Goal: Find specific page/section: Find specific page/section

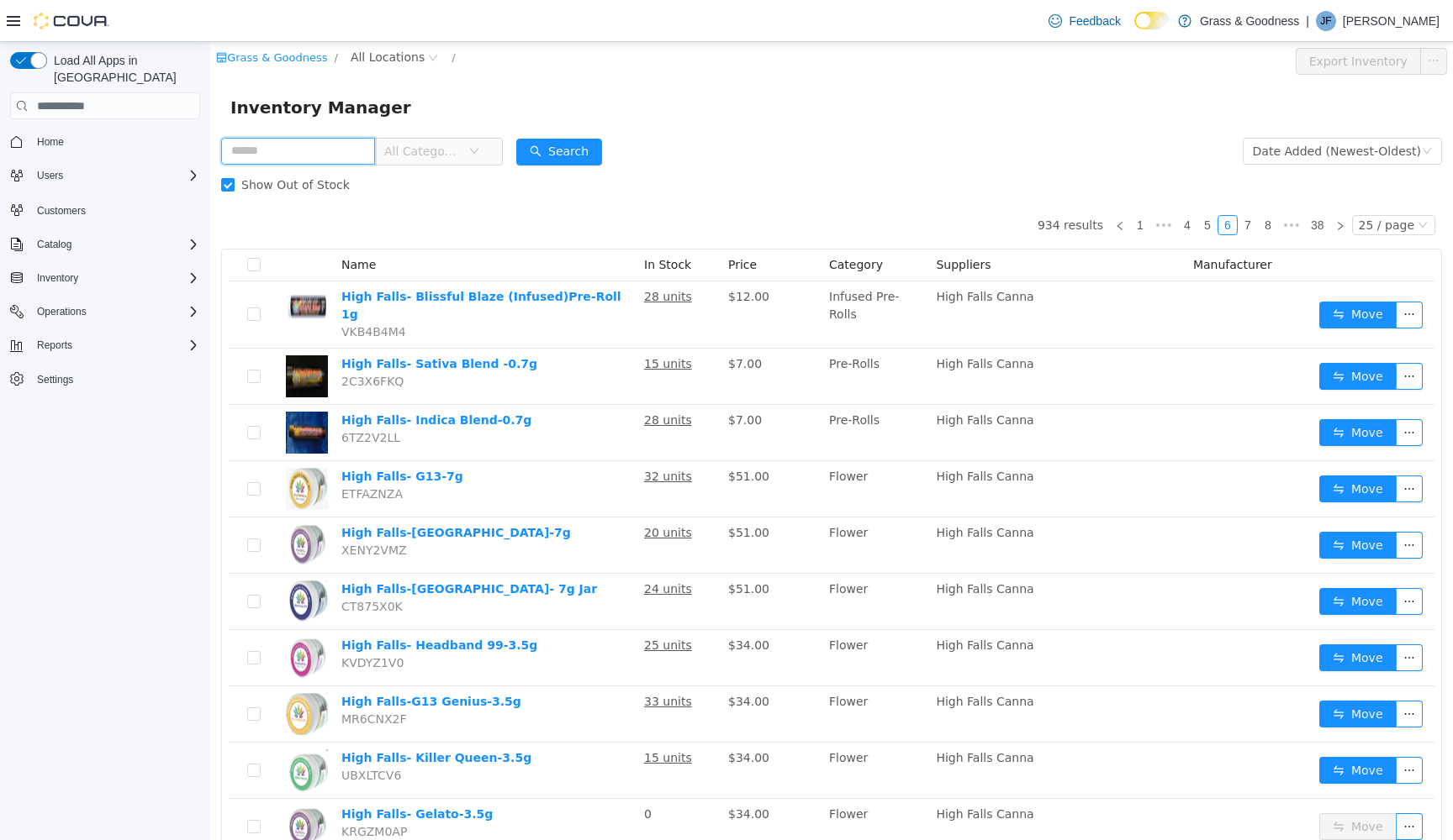
click at [343, 154] on input "text" at bounding box center [298, 151] width 154 height 27
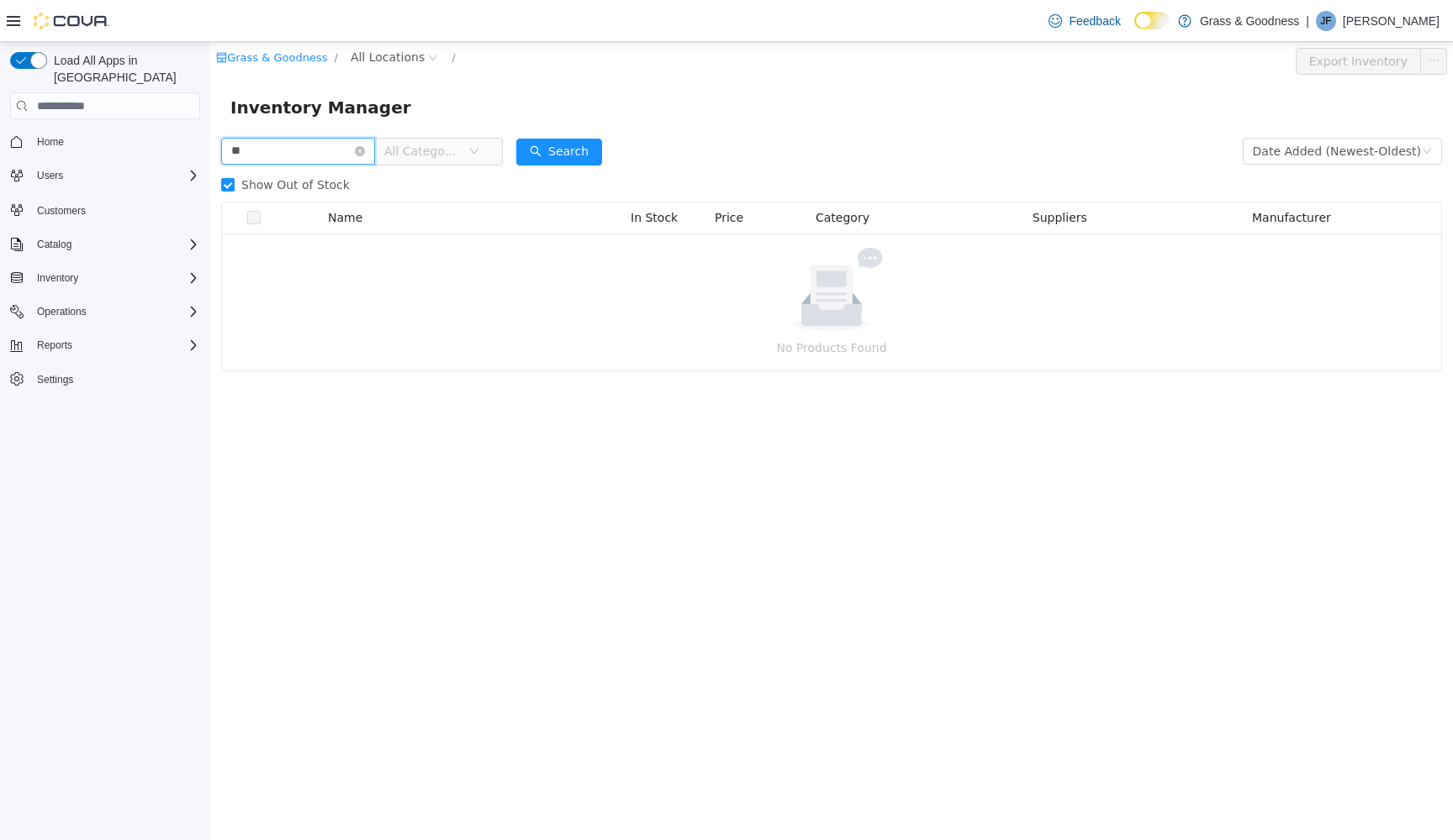
type input "*"
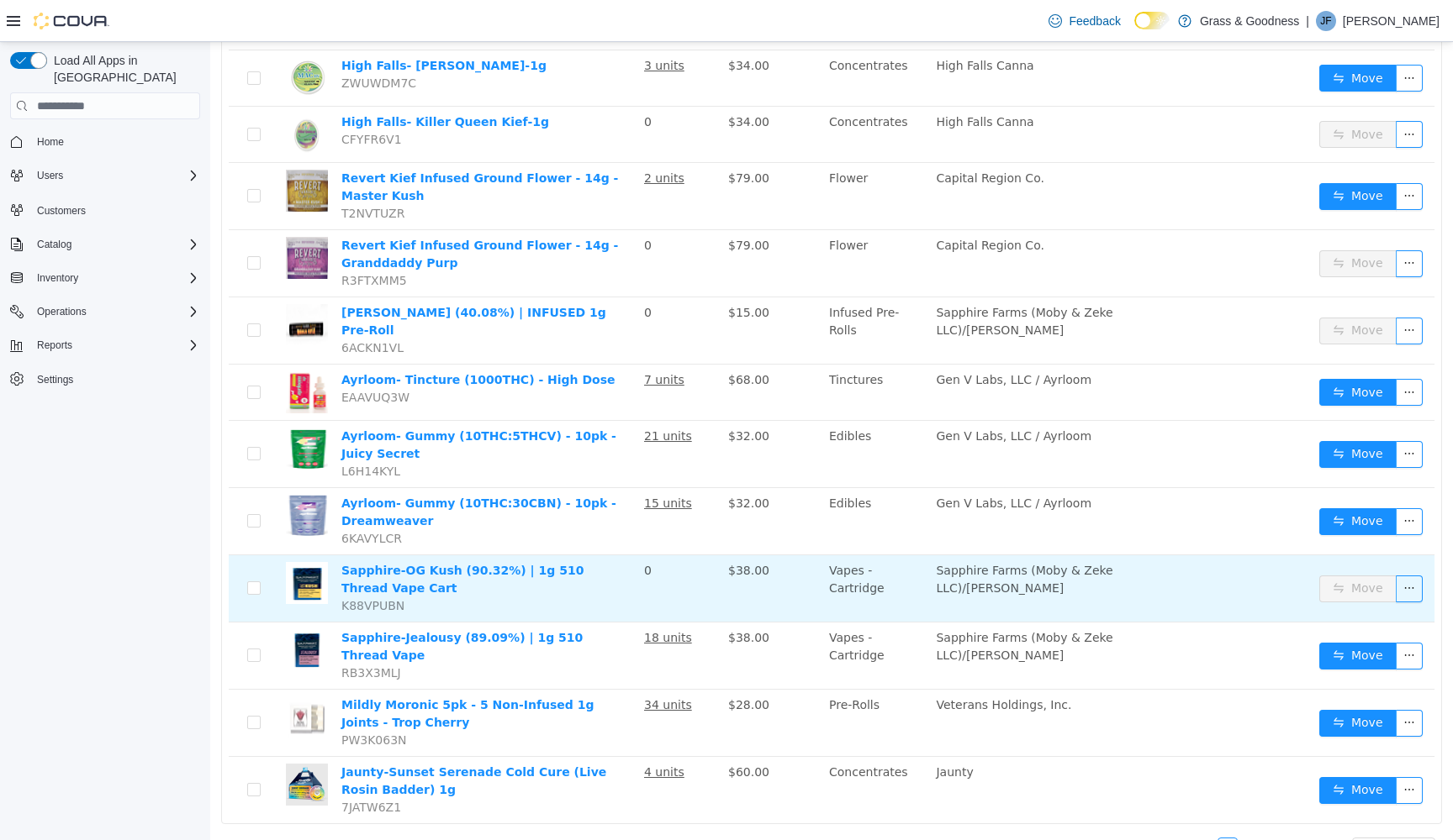
scroll to position [984, 0]
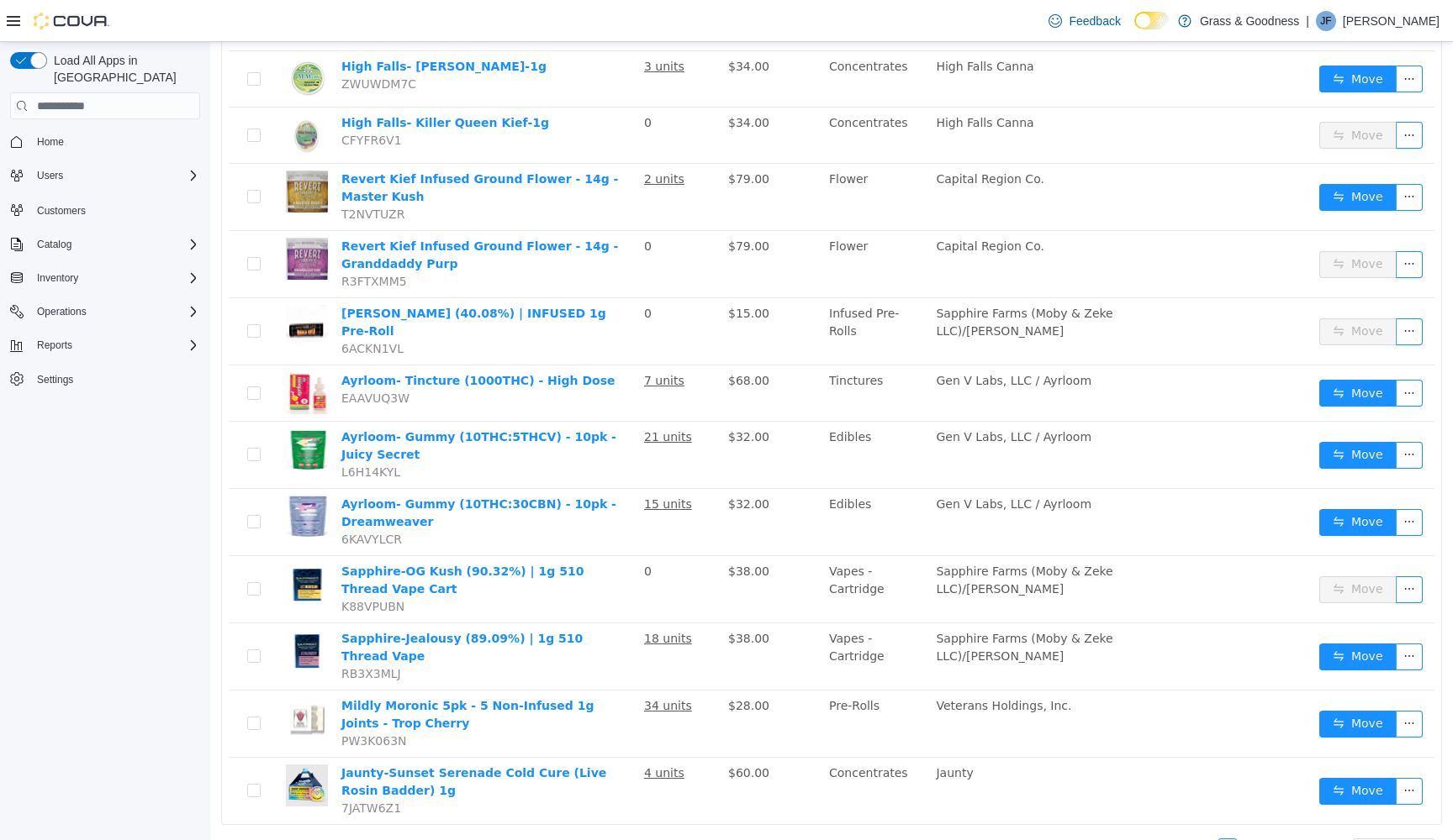
click at [1253, 839] on link "7" at bounding box center [1247, 848] width 18 height 18
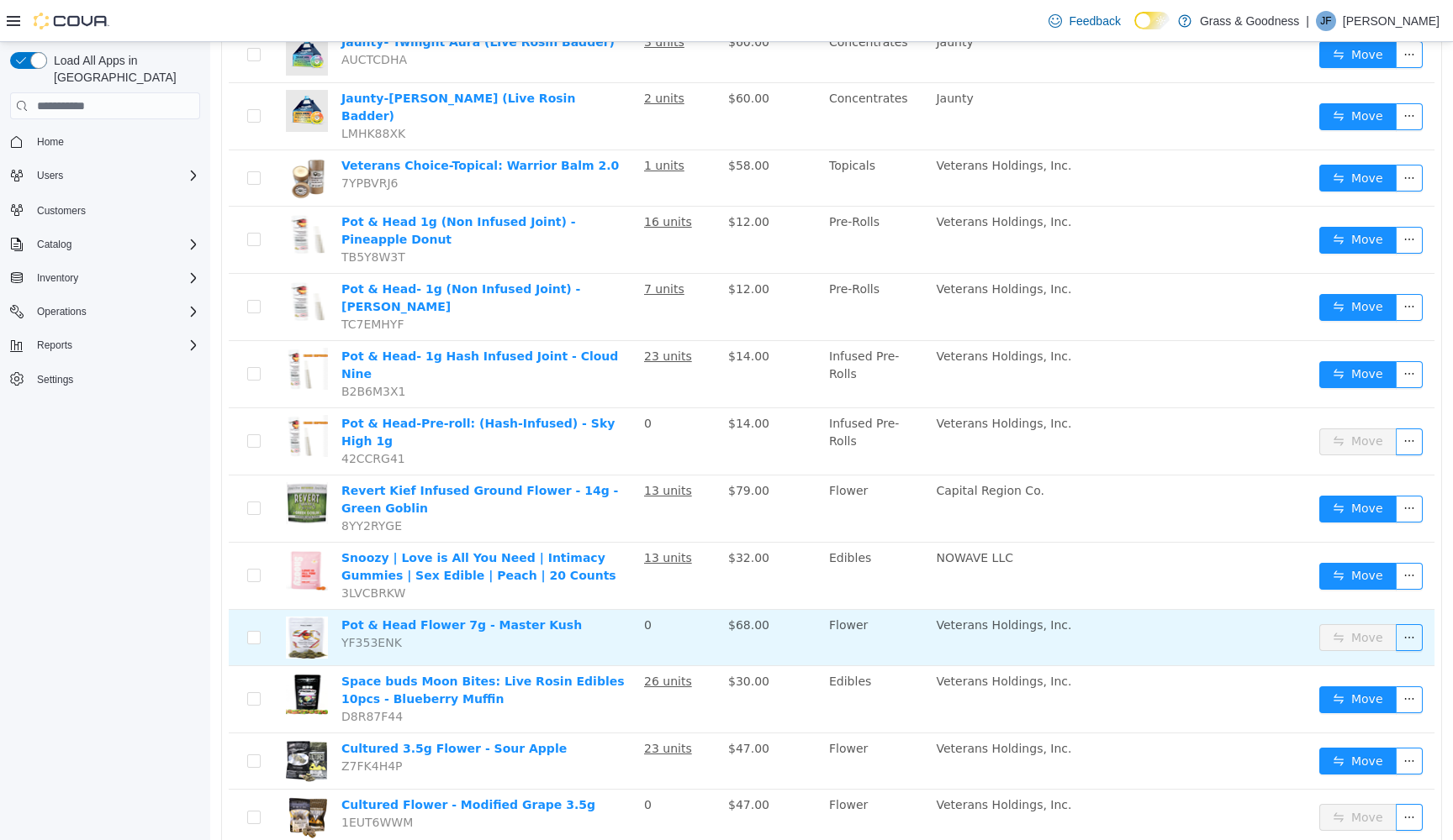
scroll to position [973, 0]
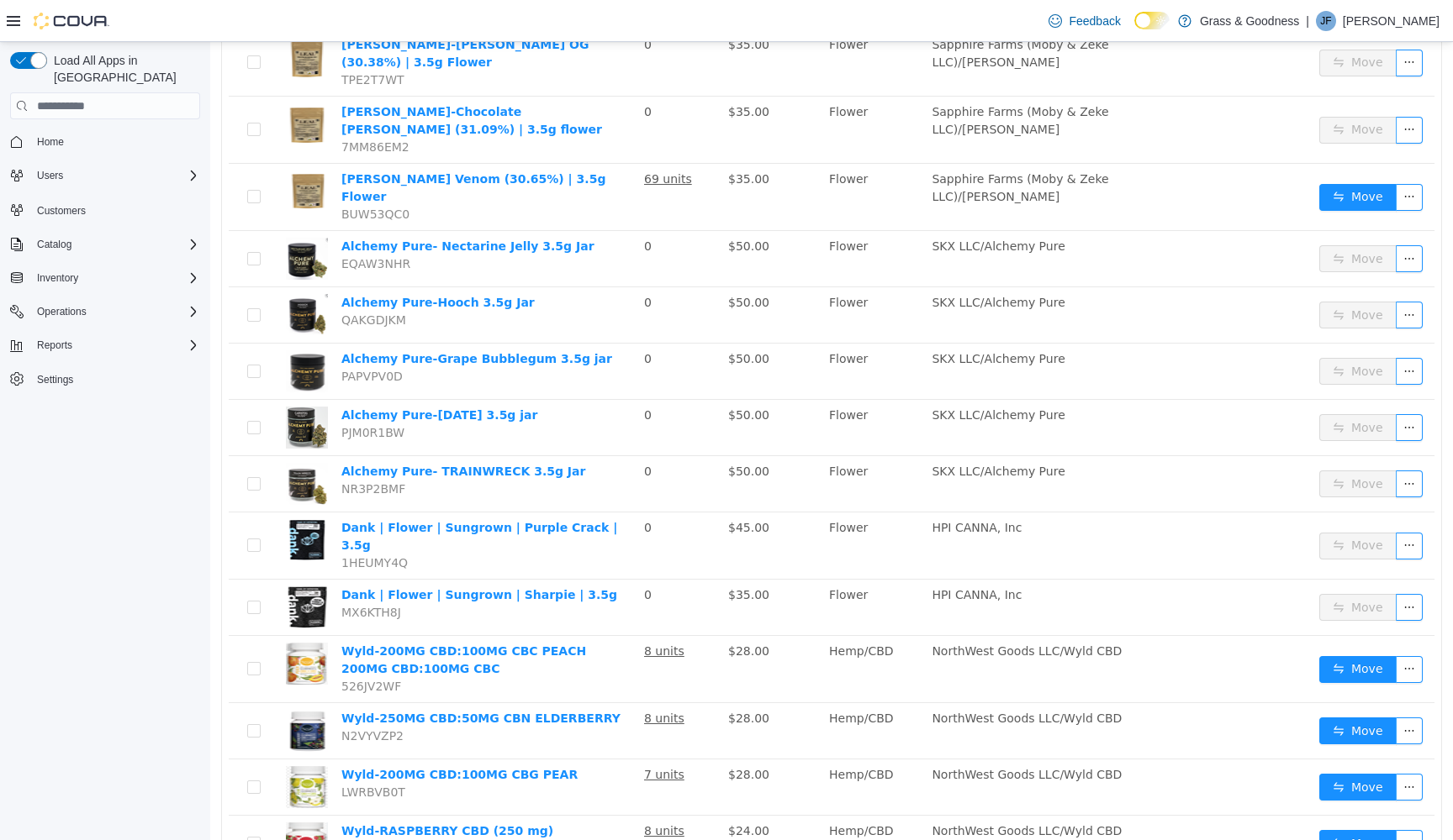
scroll to position [645, 0]
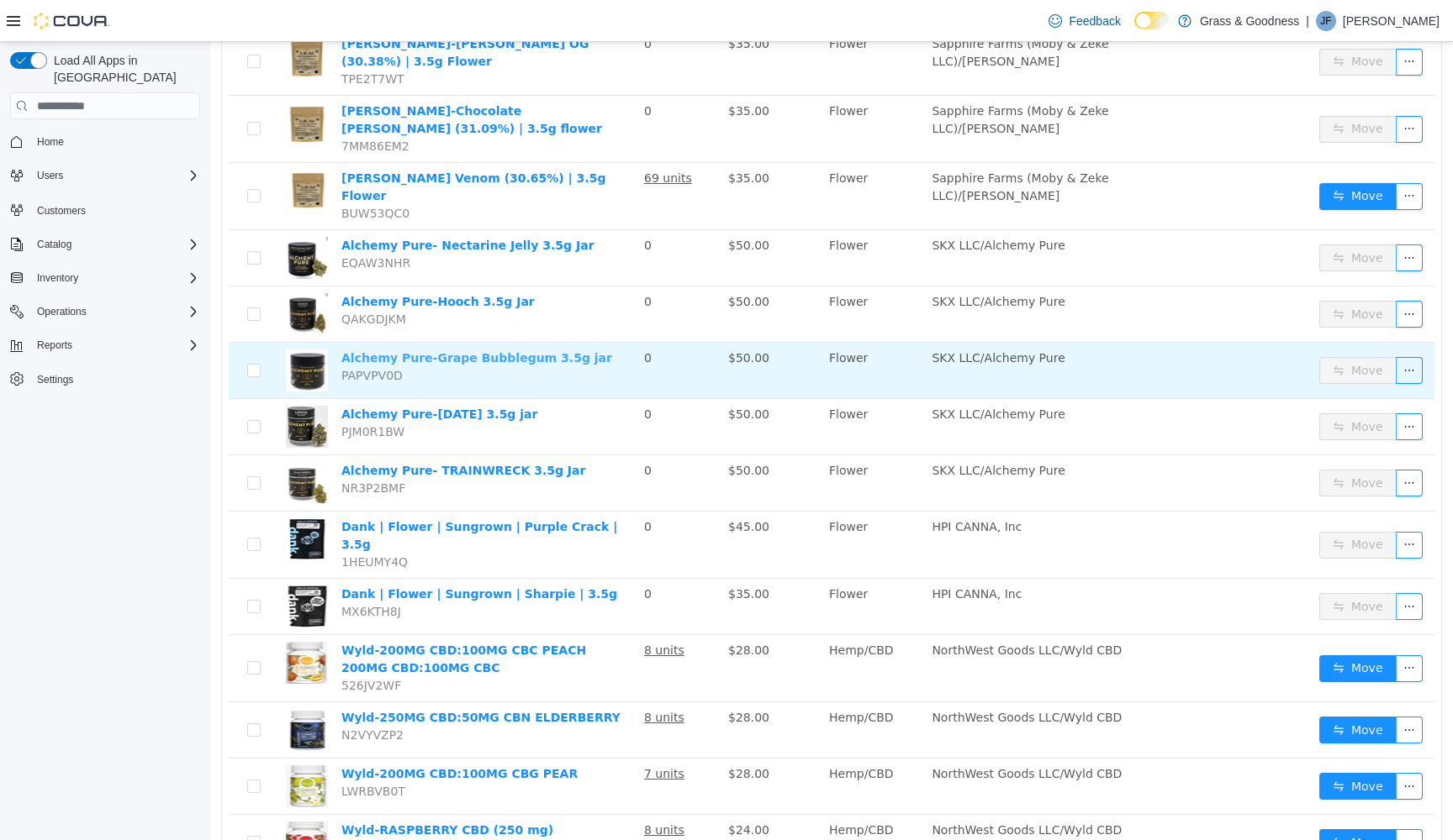
click at [531, 352] on link "Alchemy Pure-Grape Bubblegum 3.5g jar" at bounding box center [476, 358] width 271 height 13
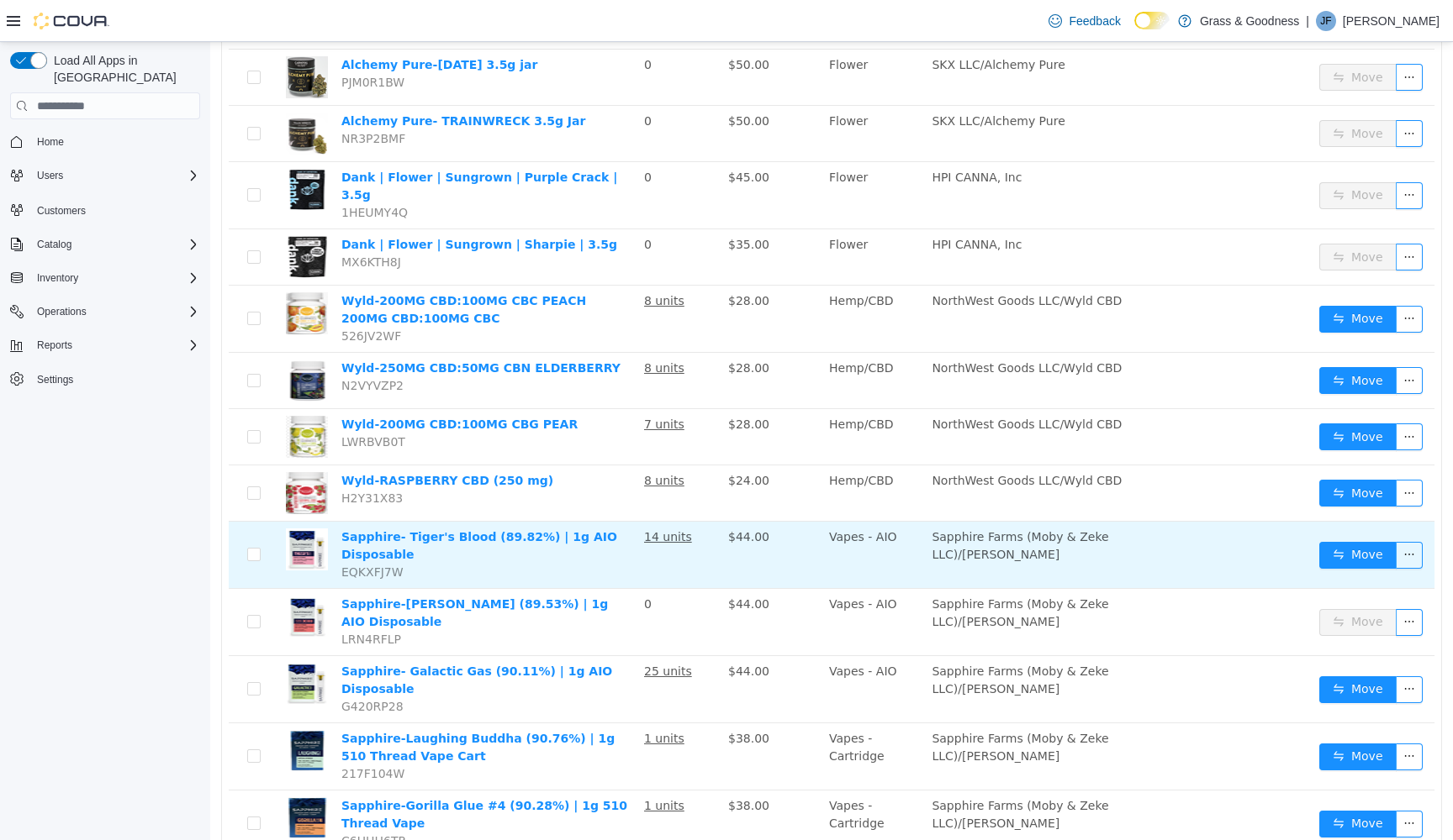
scroll to position [0, 0]
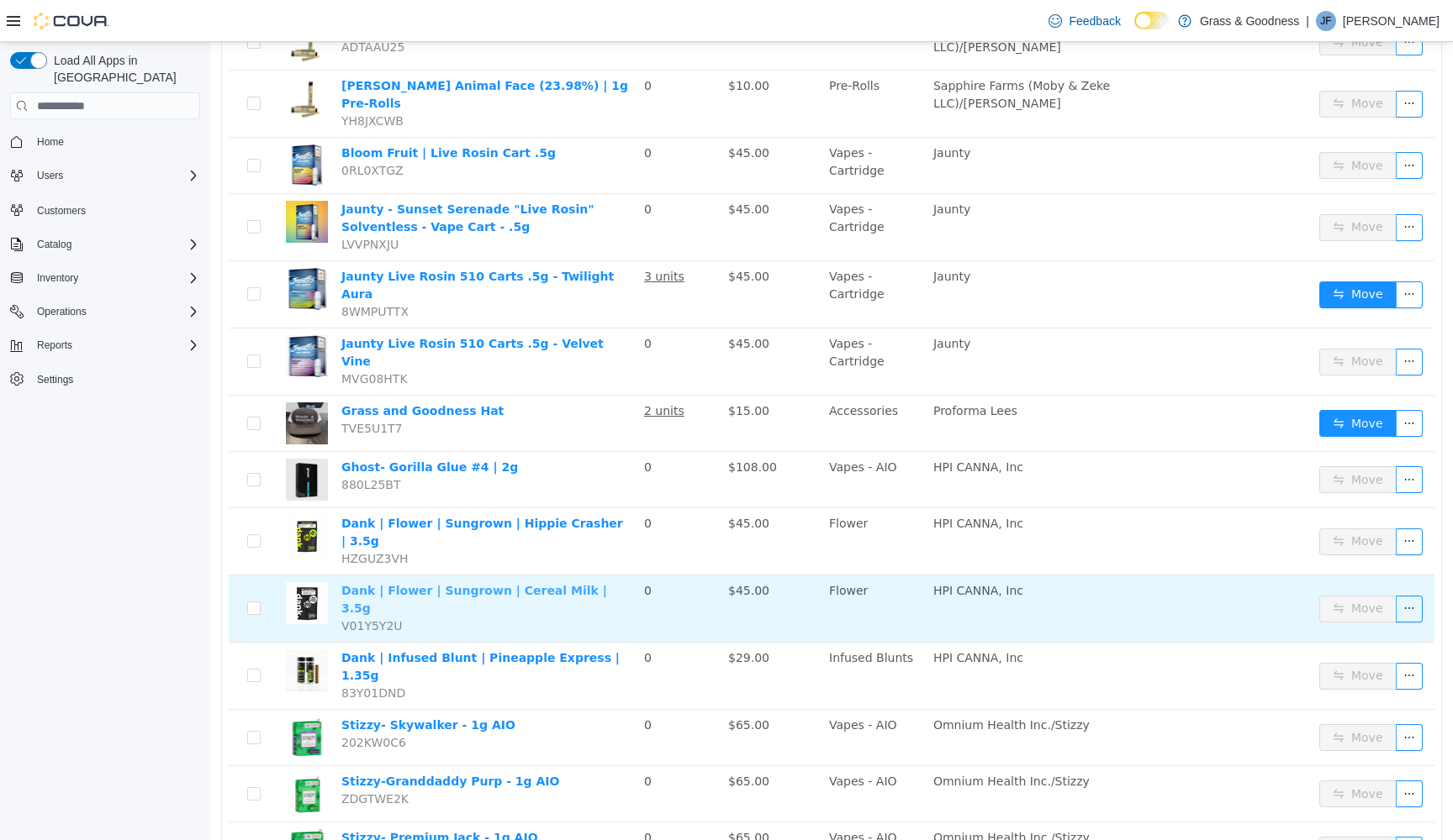
scroll to position [930, 0]
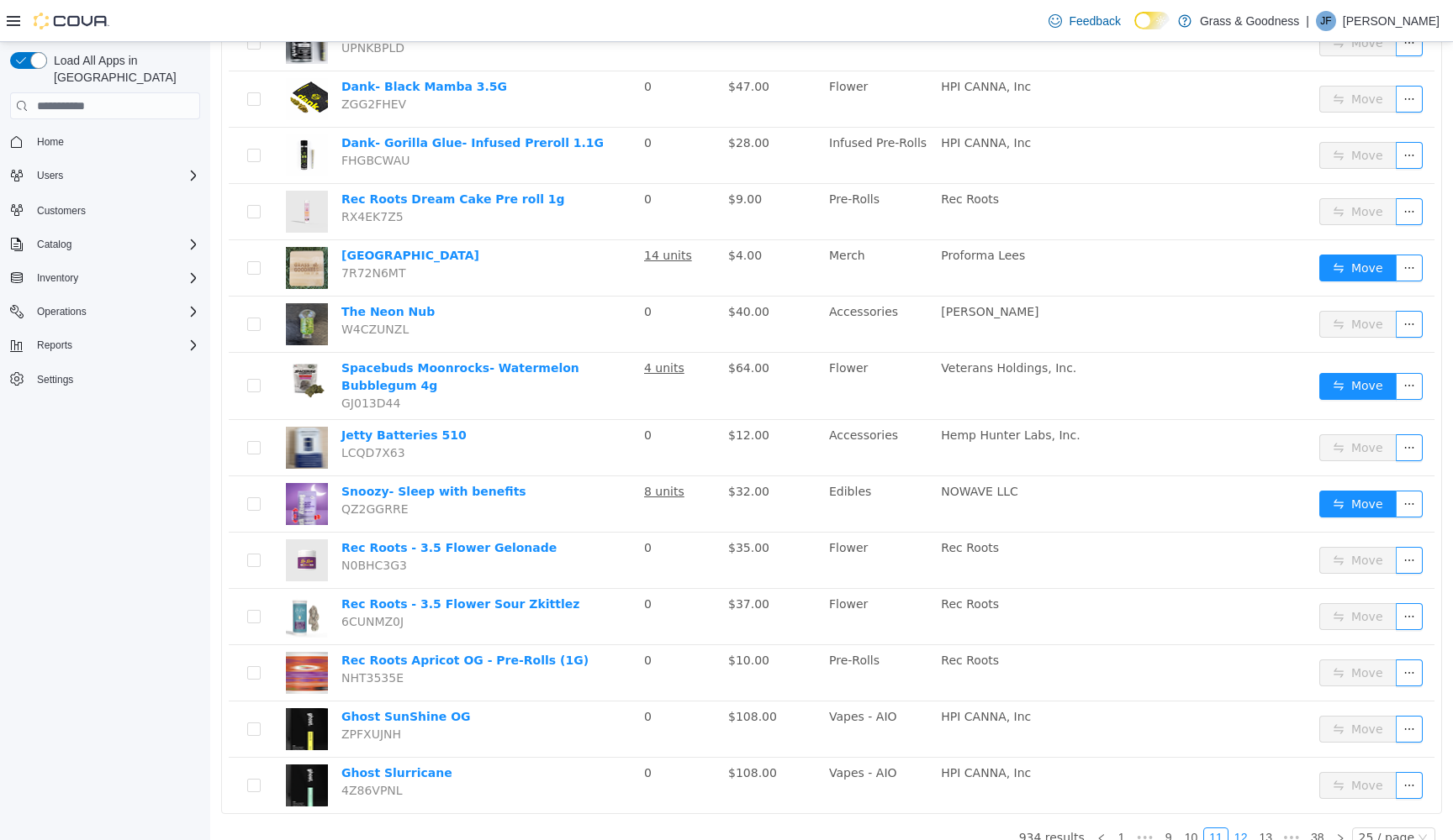
click at [1244, 829] on link "12" at bounding box center [1241, 837] width 24 height 18
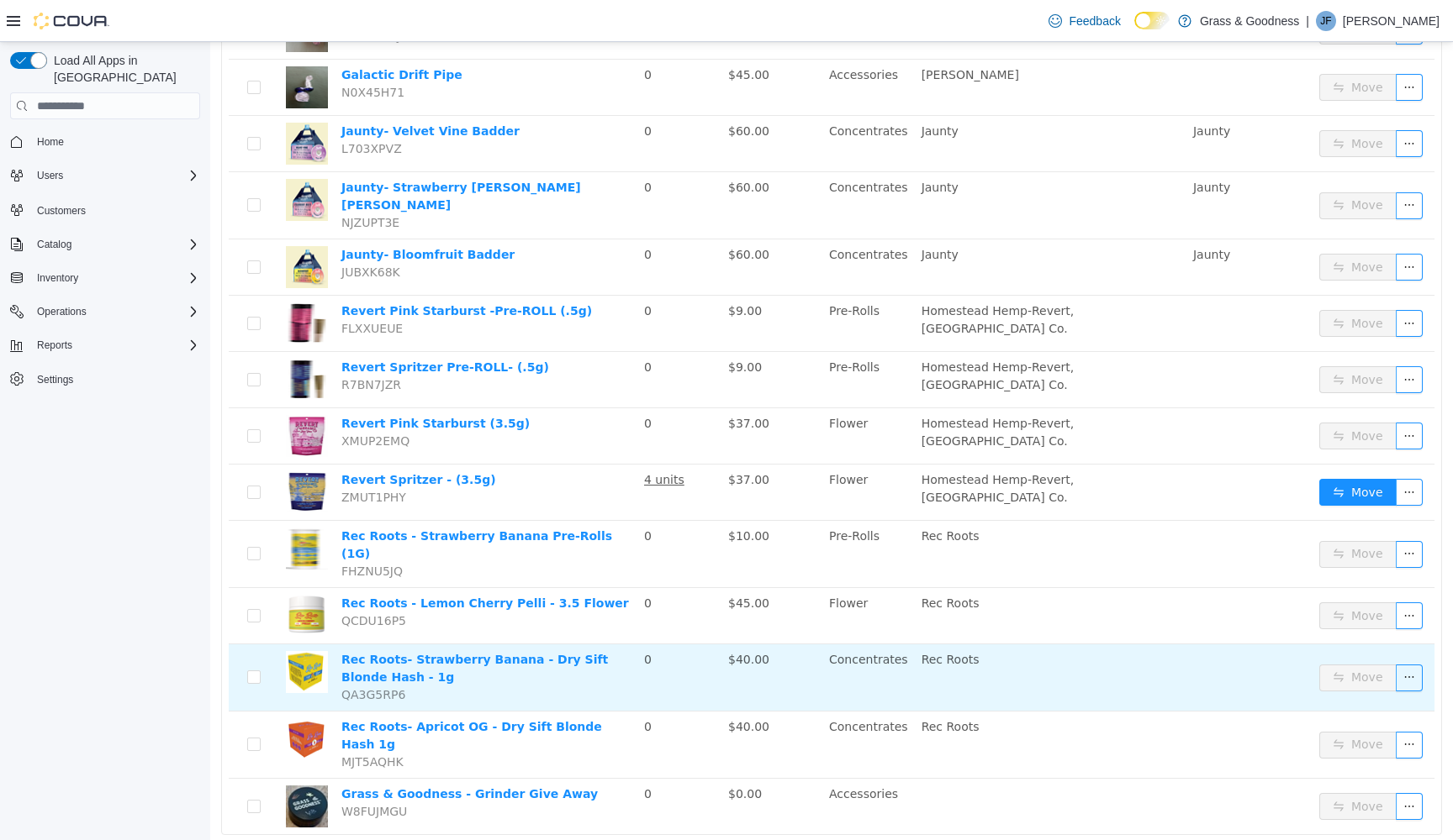
scroll to position [908, 0]
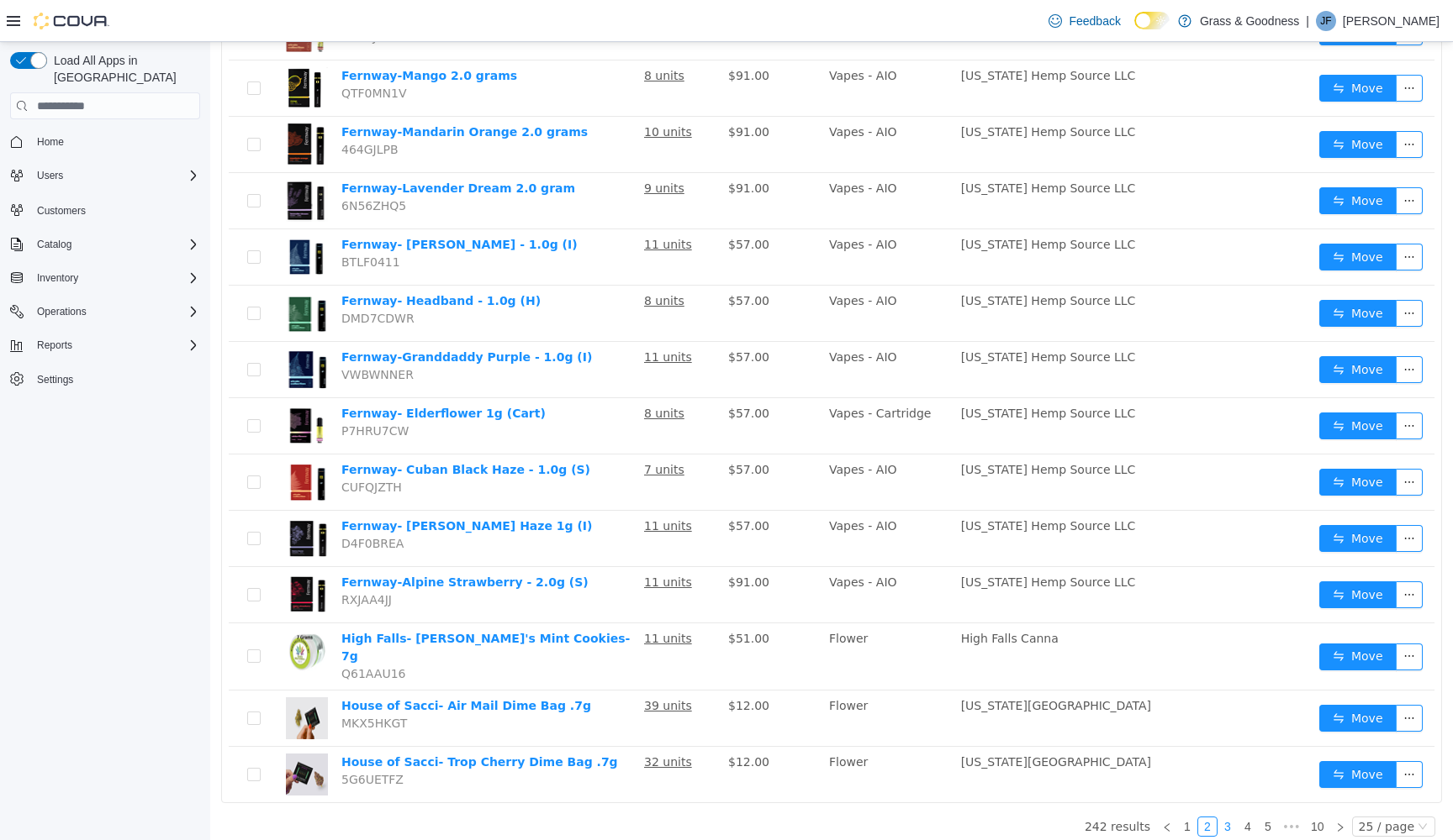
click at [1233, 817] on link "3" at bounding box center [1227, 826] width 18 height 18
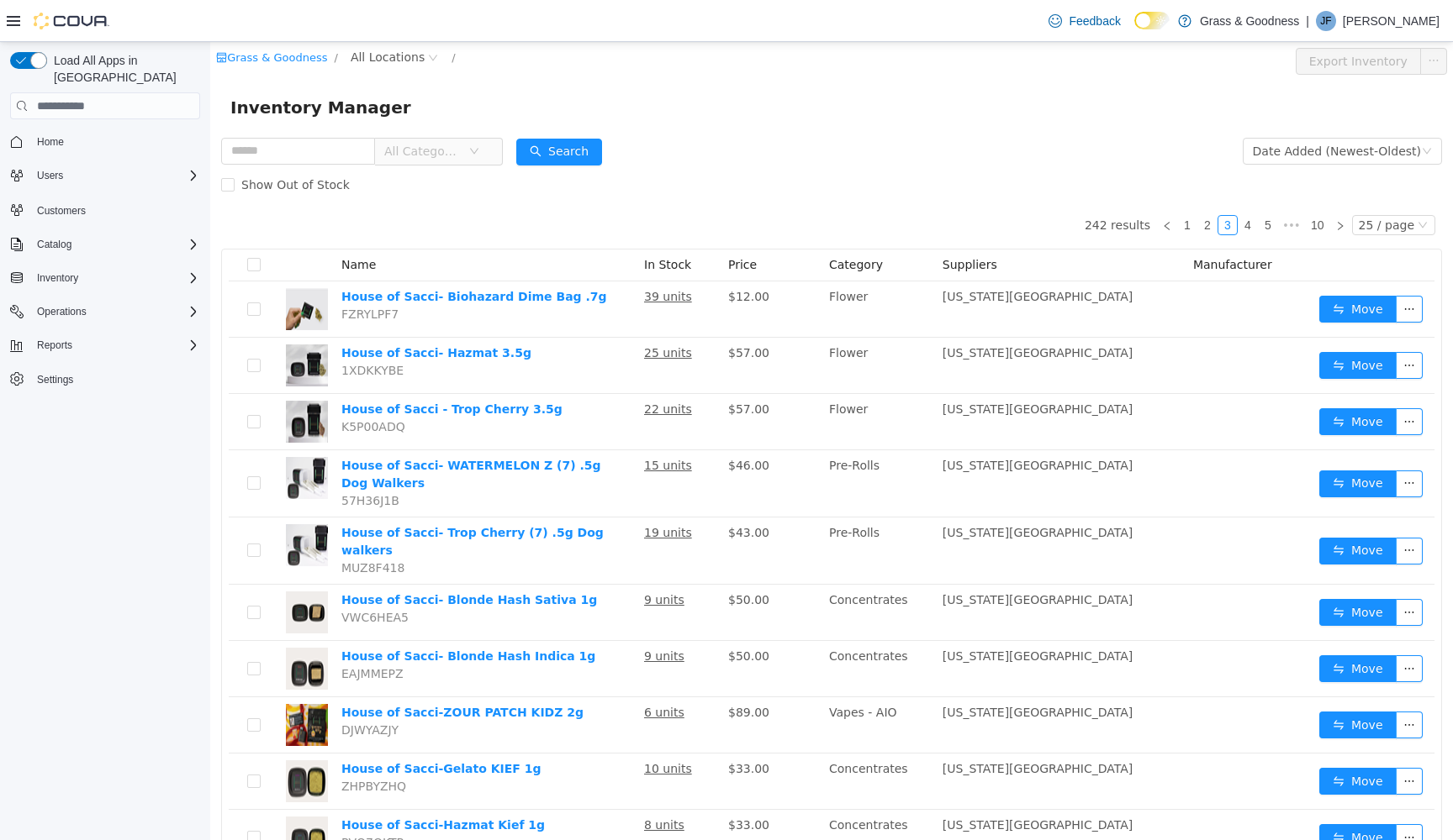
click at [469, 149] on span "All Categories" at bounding box center [426, 151] width 84 height 25
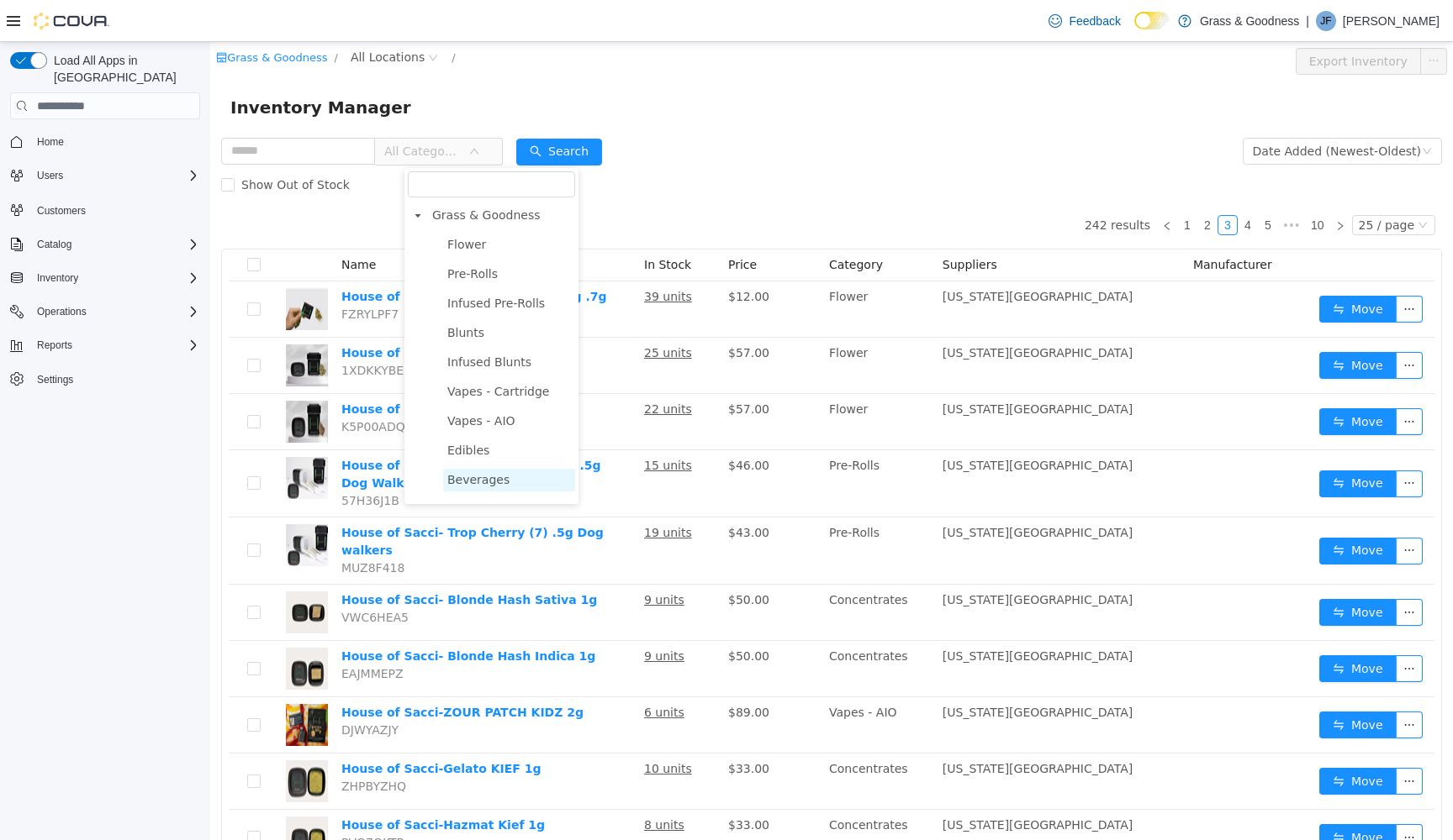
click at [462, 483] on span "Beverages" at bounding box center [478, 479] width 62 height 13
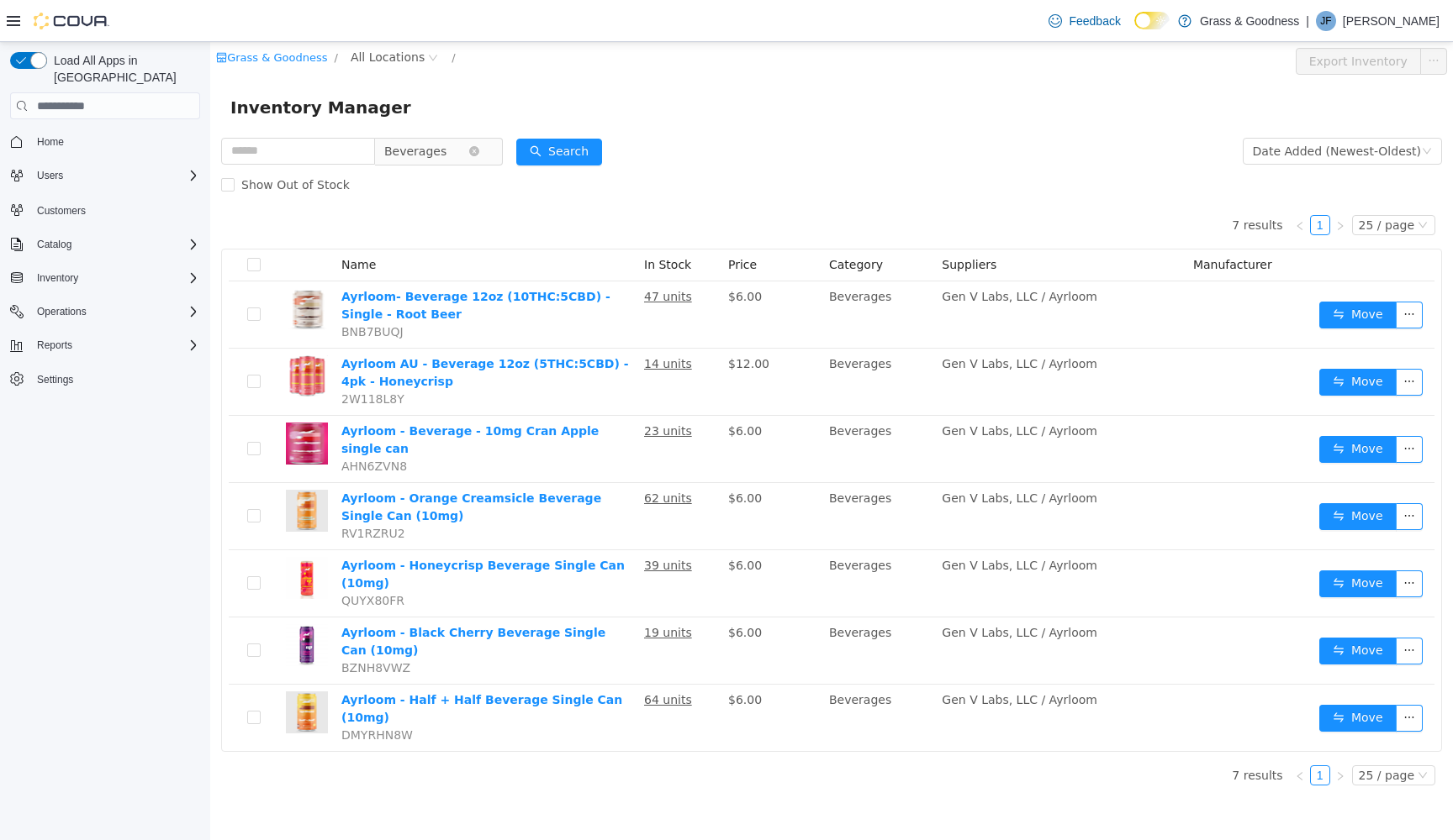
click at [490, 149] on span "Beverages" at bounding box center [432, 151] width 115 height 27
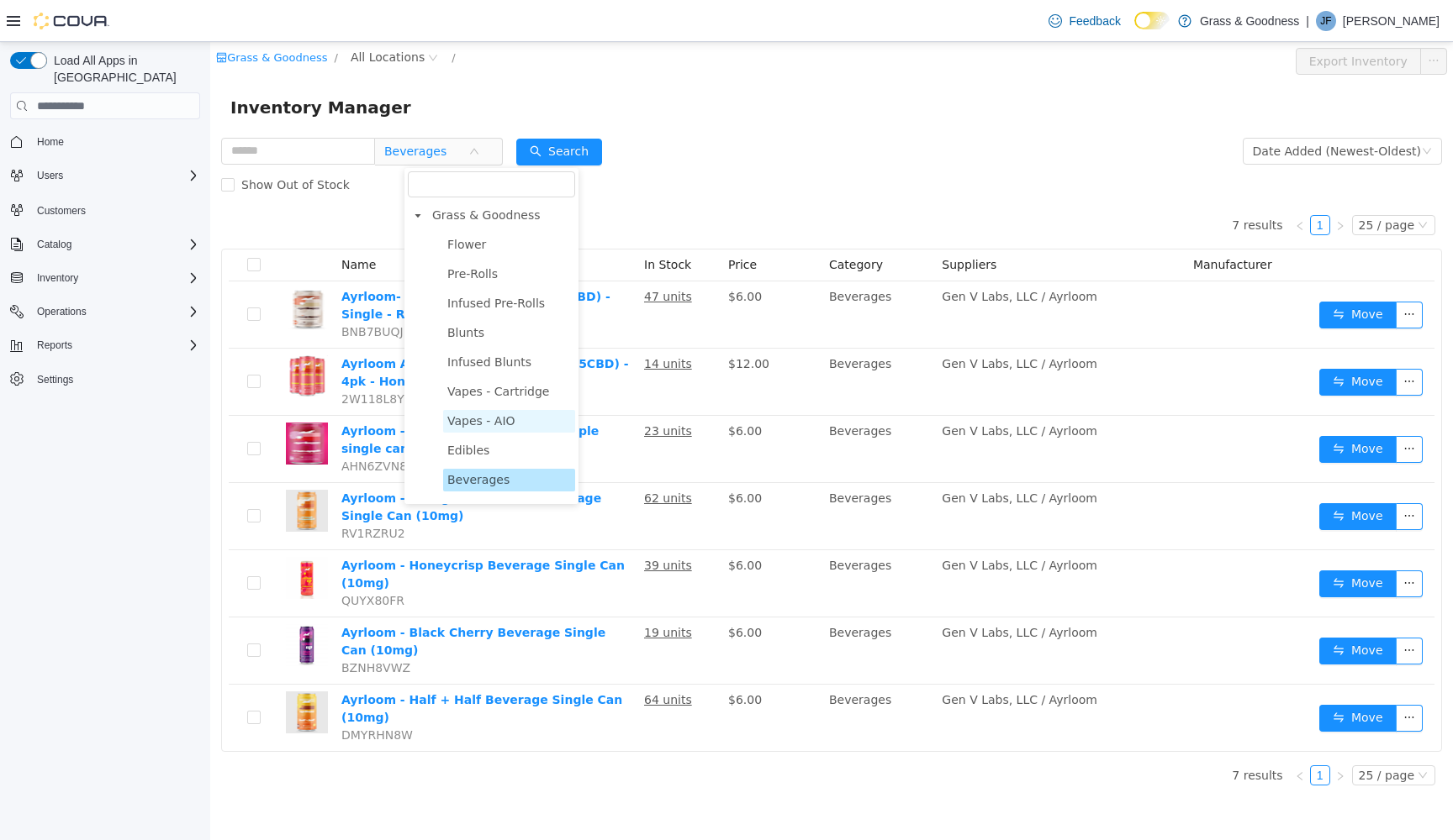
click at [465, 418] on span "Vapes - AIO" at bounding box center [482, 420] width 68 height 13
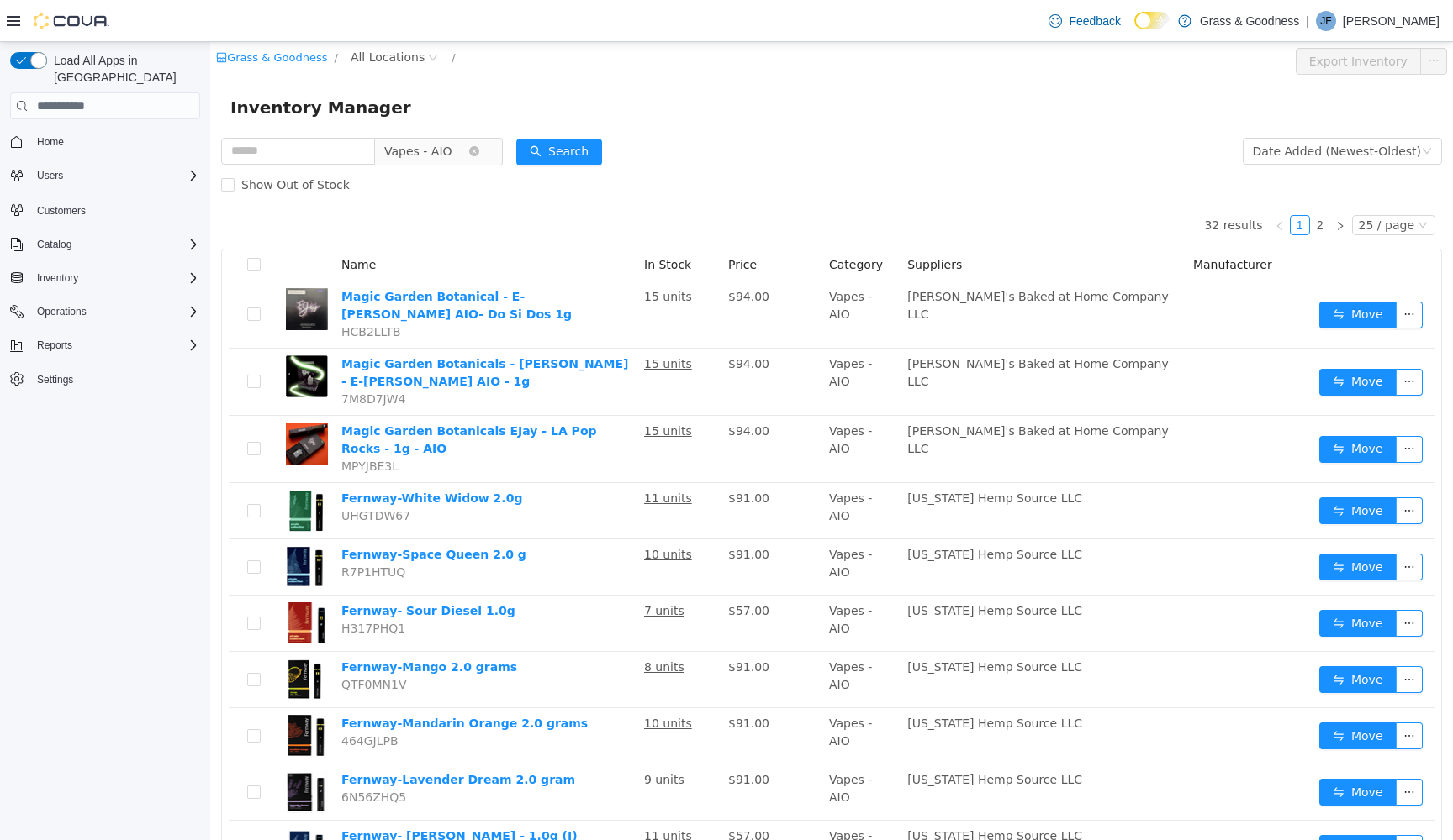
click at [469, 149] on span "Vapes - AIO" at bounding box center [426, 151] width 84 height 25
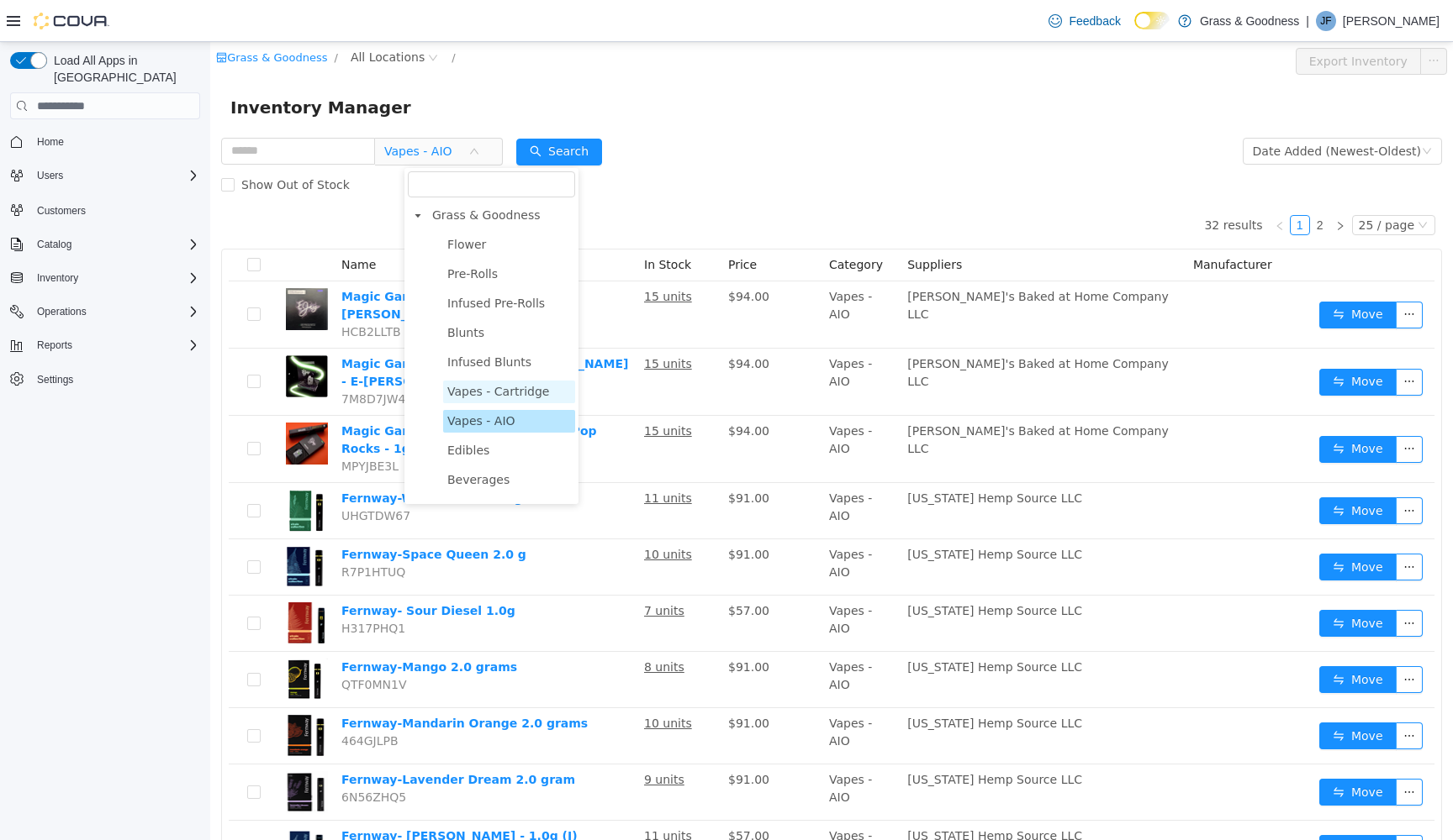
click at [486, 399] on span "Vapes - Cartridge" at bounding box center [498, 391] width 102 height 13
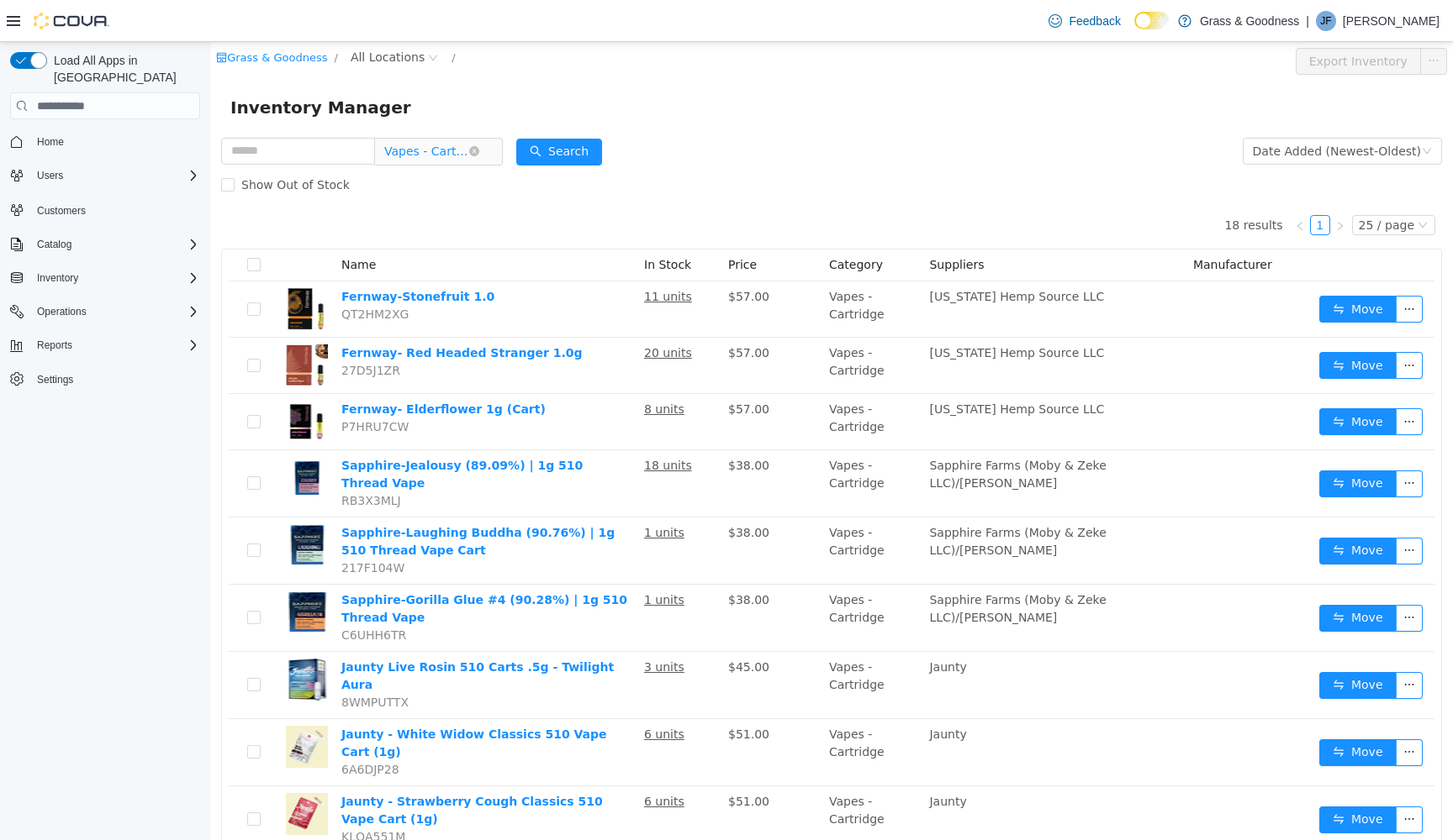
click at [469, 151] on span "Vapes - Cartridge" at bounding box center [426, 151] width 84 height 25
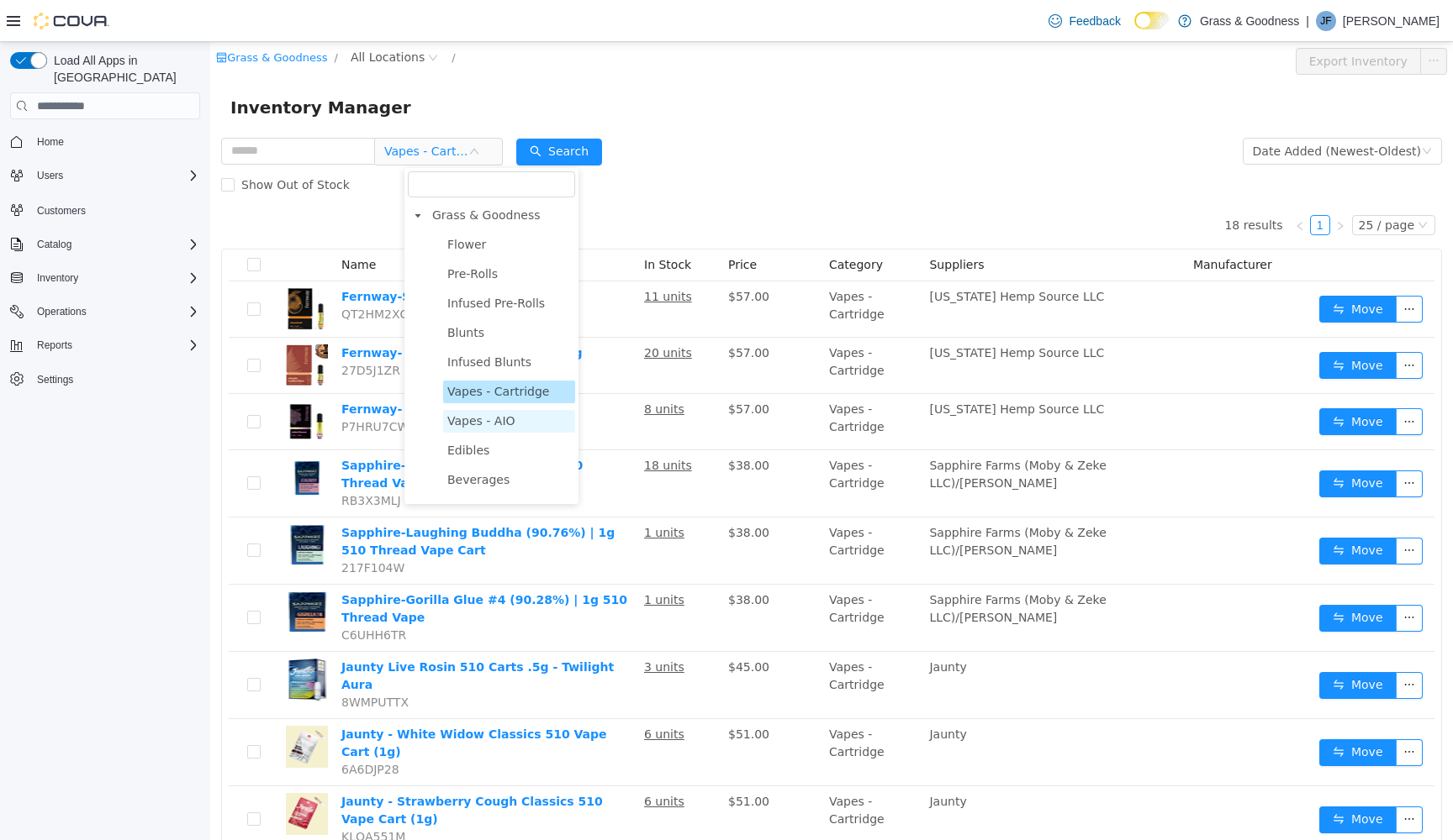
click at [472, 420] on span "Vapes - AIO" at bounding box center [482, 420] width 68 height 13
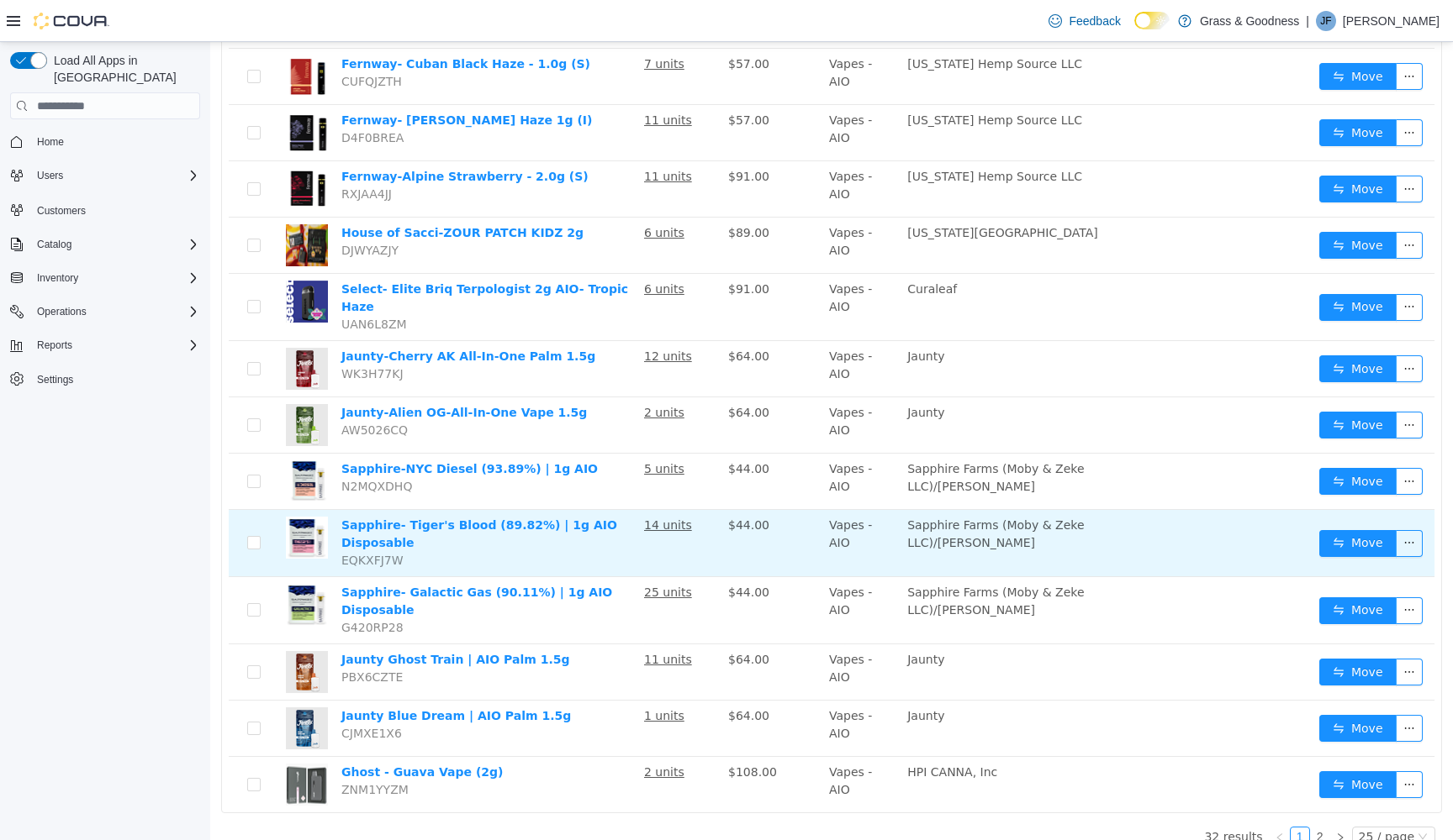
scroll to position [940, 0]
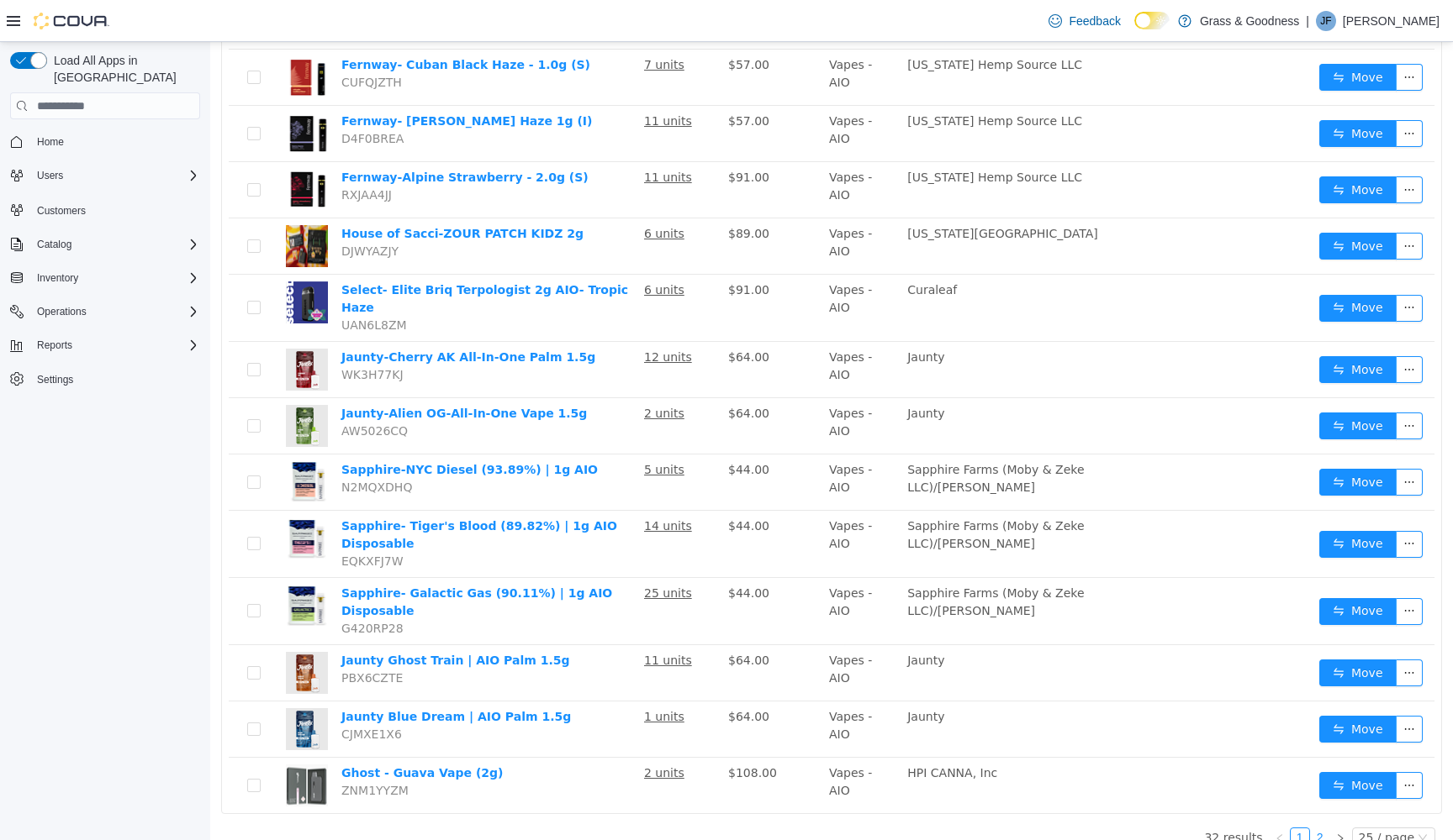
click at [1322, 829] on link "2" at bounding box center [1319, 837] width 18 height 18
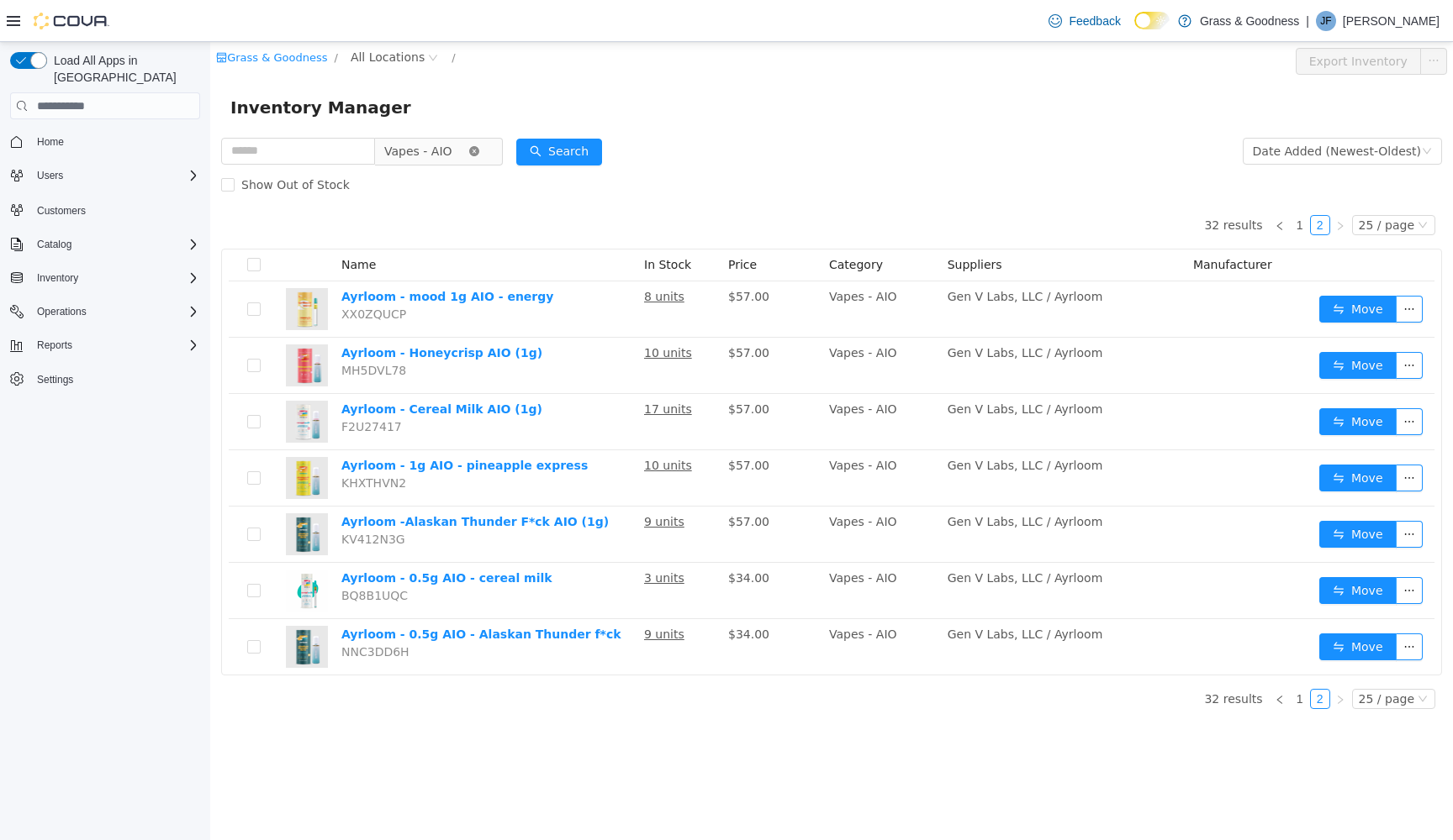
click at [479, 153] on icon "icon: close-circle" at bounding box center [475, 152] width 10 height 10
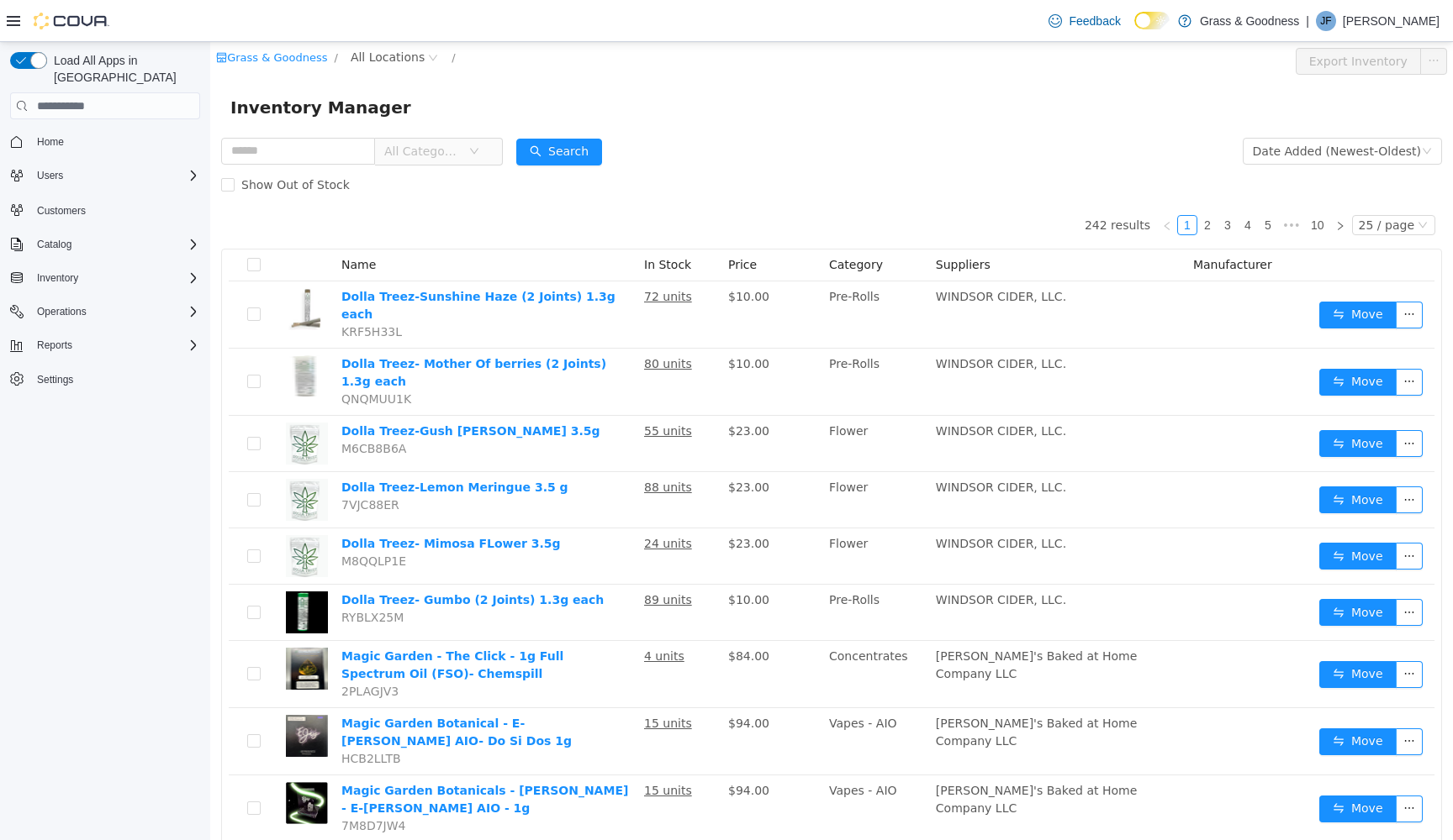
click at [490, 151] on span "All Categories" at bounding box center [432, 151] width 115 height 27
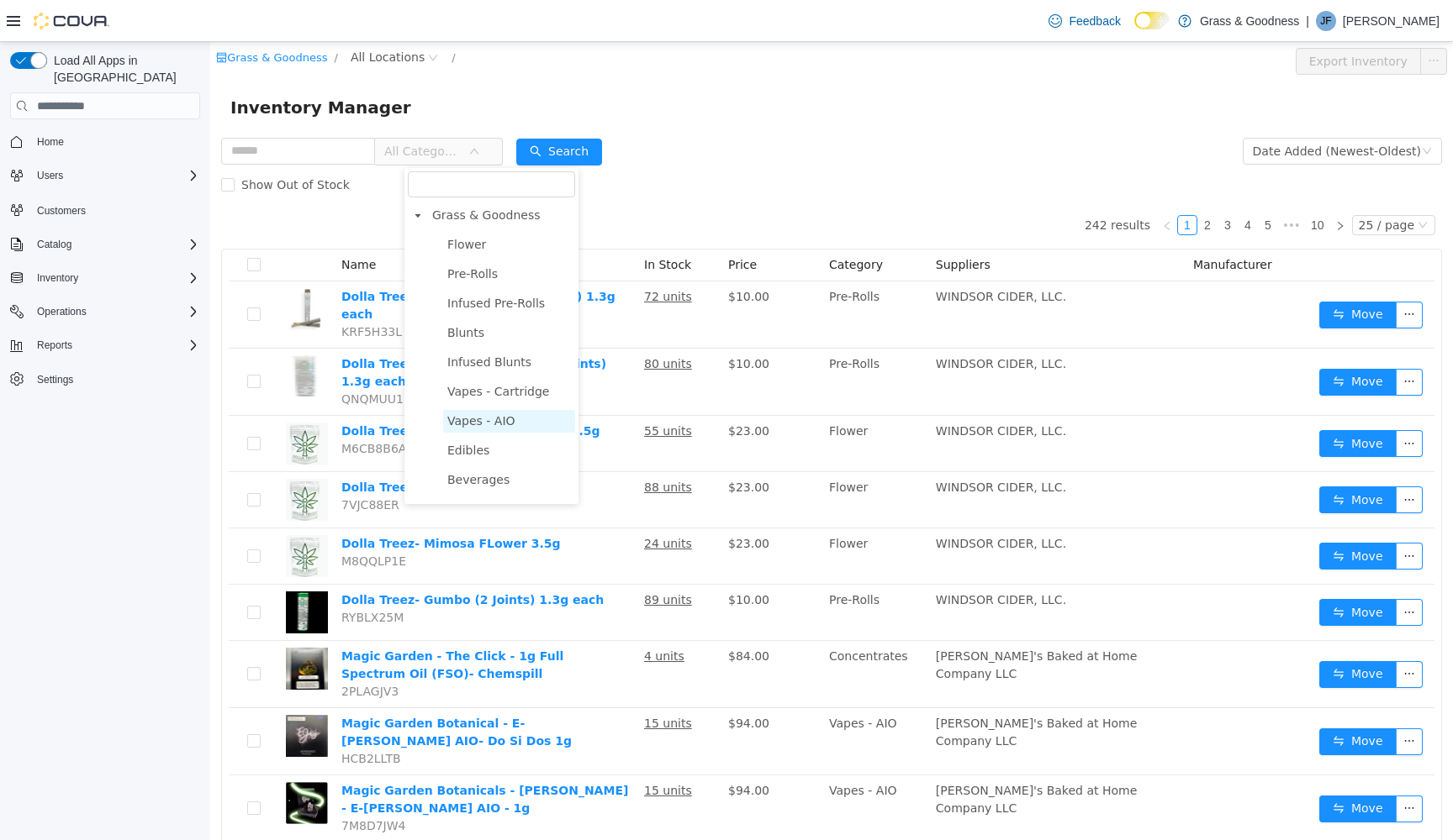
click at [463, 426] on span "Vapes - AIO" at bounding box center [482, 420] width 68 height 13
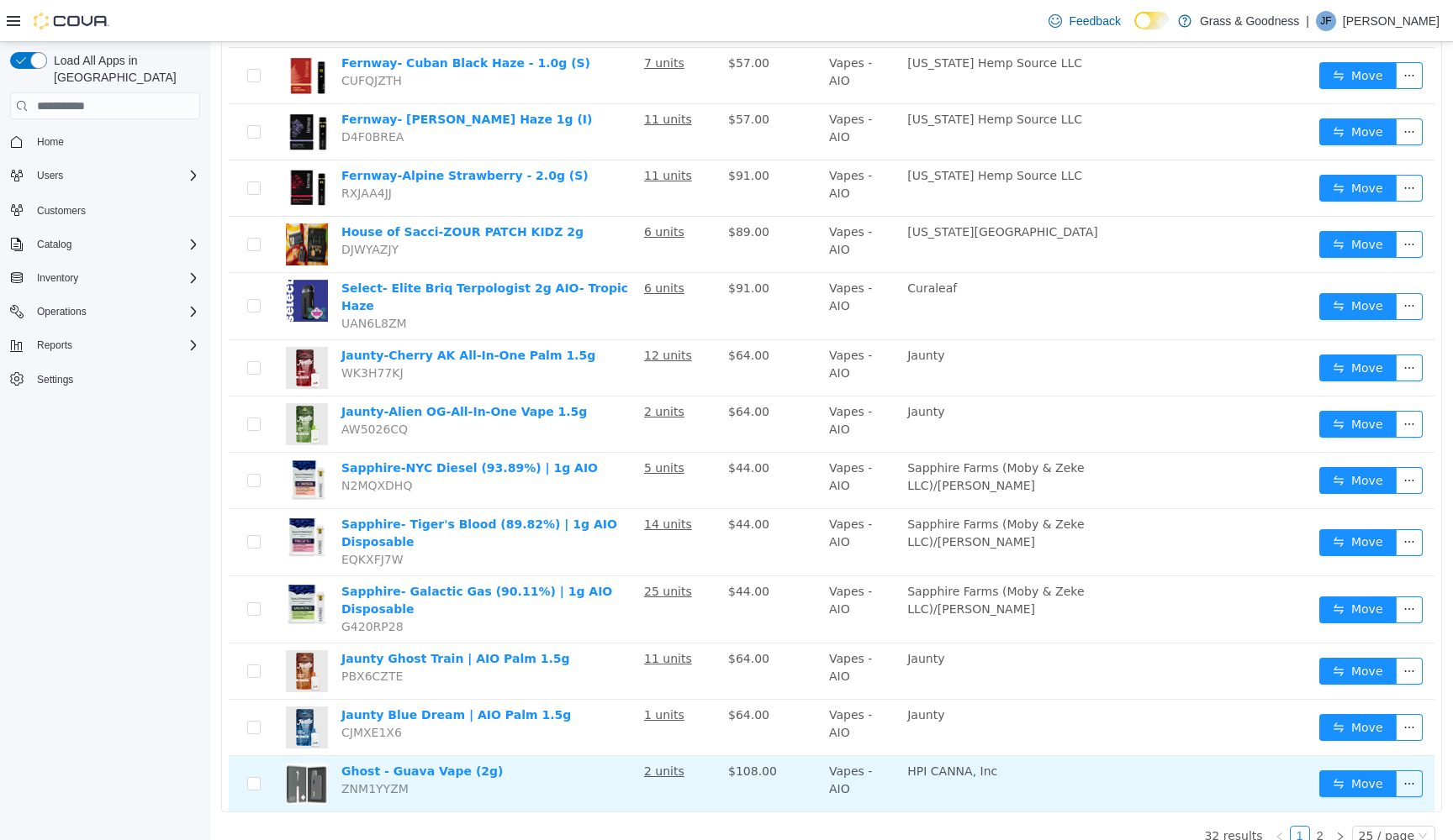
scroll to position [940, 0]
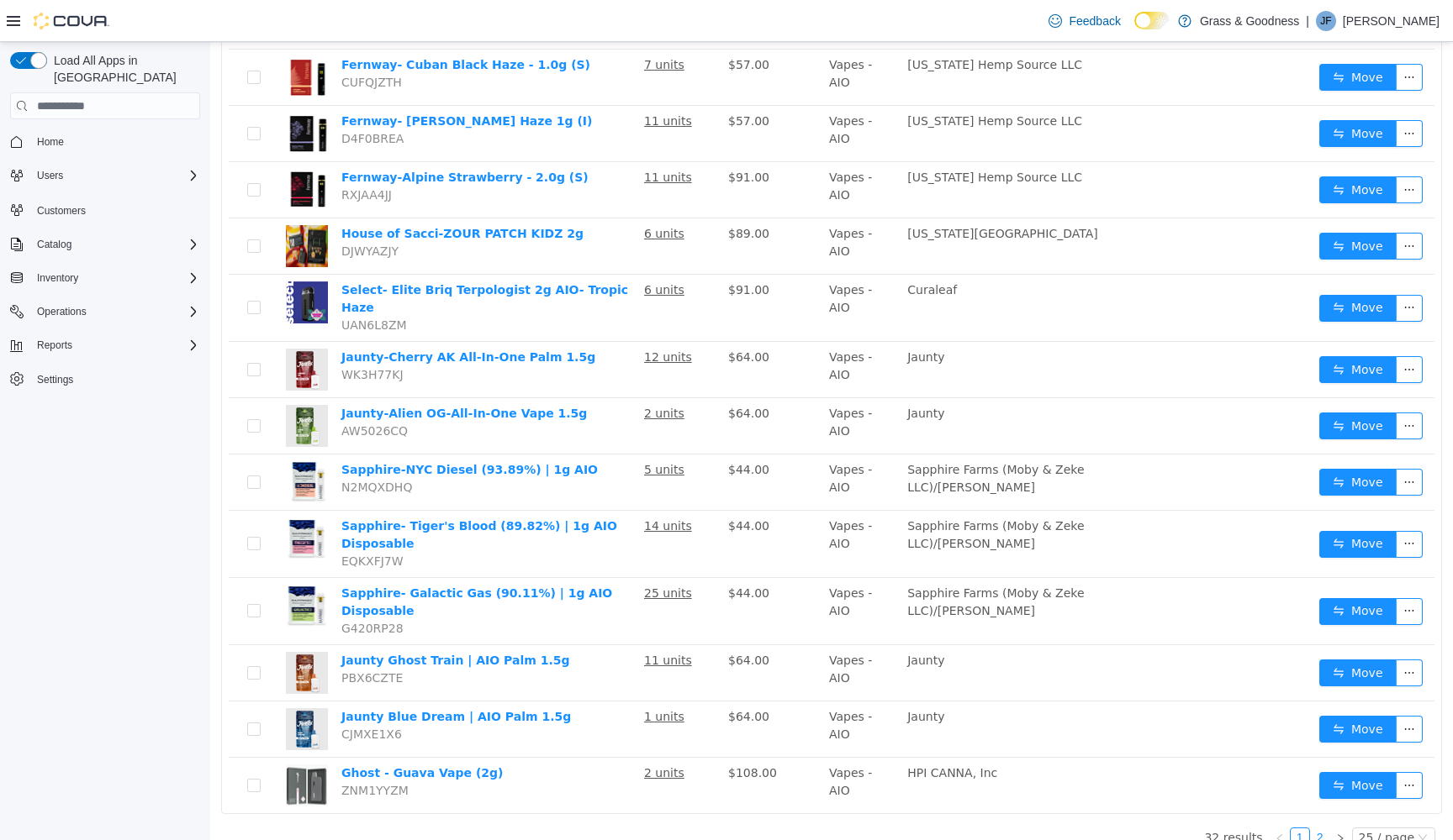
click at [1323, 829] on link "2" at bounding box center [1319, 837] width 18 height 18
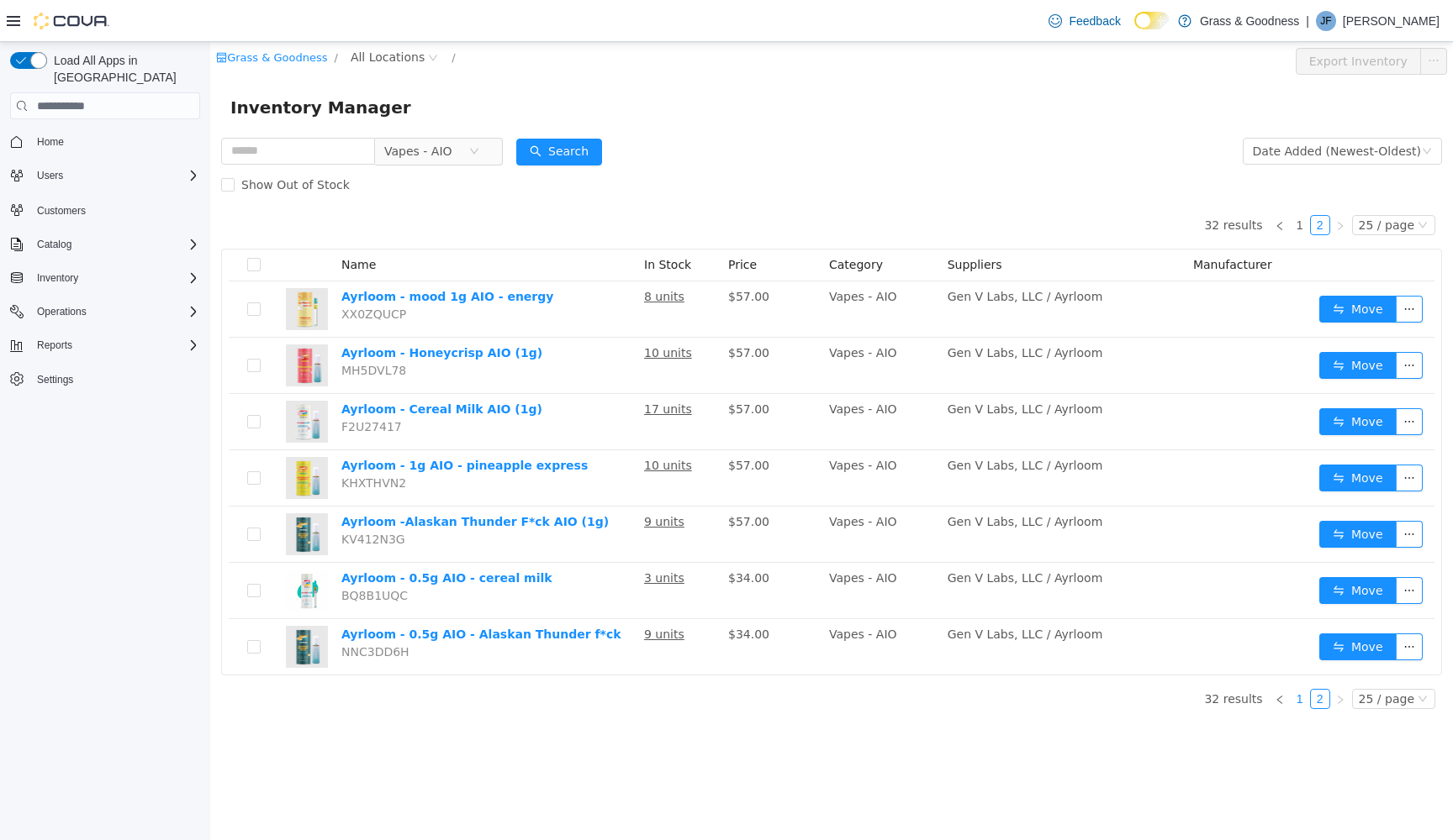
click at [1306, 700] on link "1" at bounding box center [1299, 699] width 18 height 18
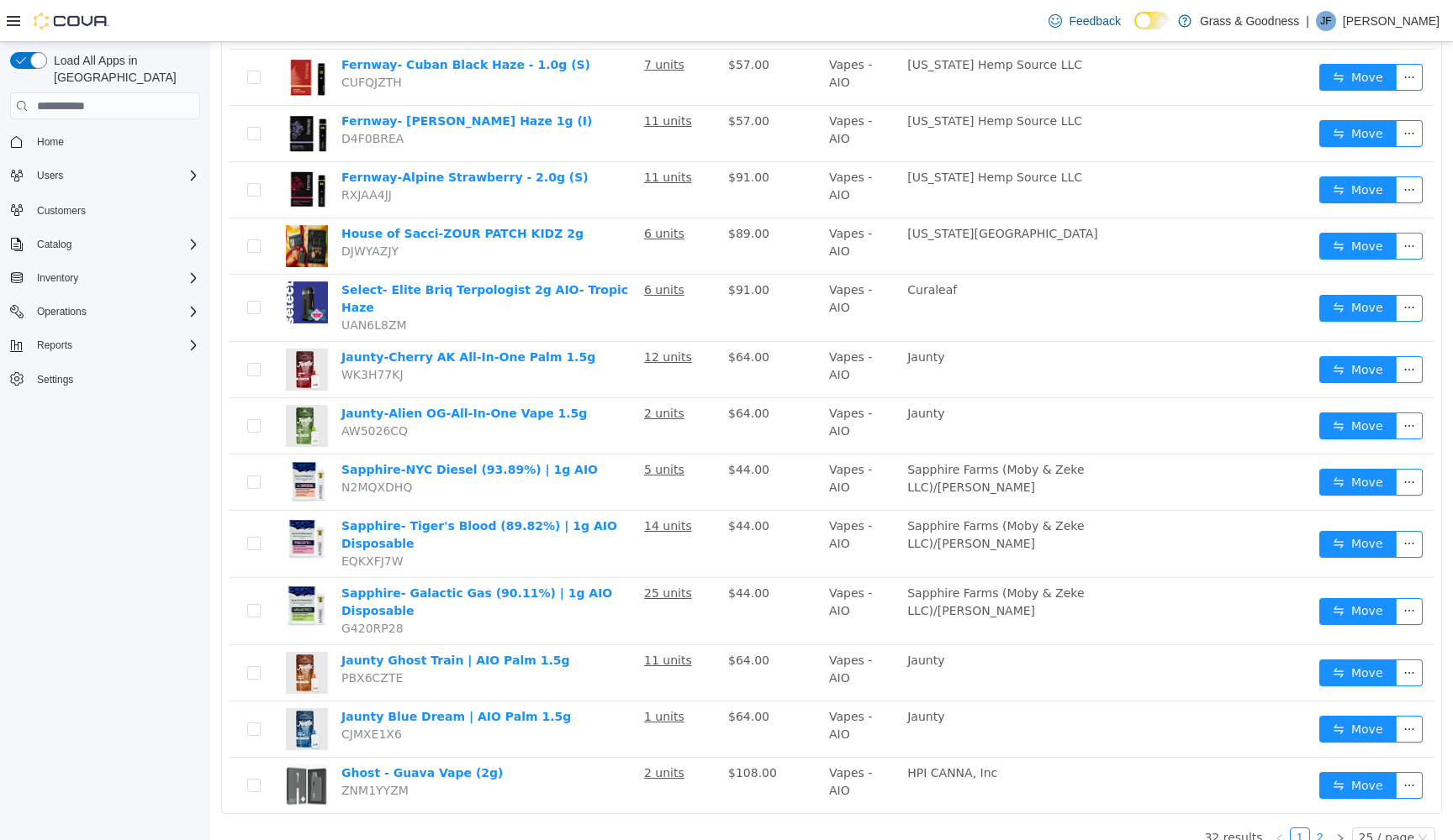
click at [1326, 829] on link "2" at bounding box center [1319, 837] width 18 height 18
